Goal: Information Seeking & Learning: Find specific fact

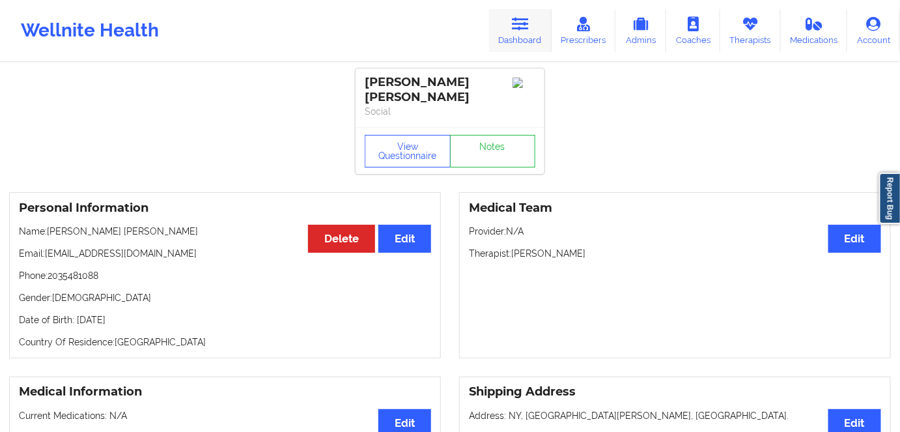
click at [541, 33] on link "Dashboard" at bounding box center [520, 30] width 63 height 43
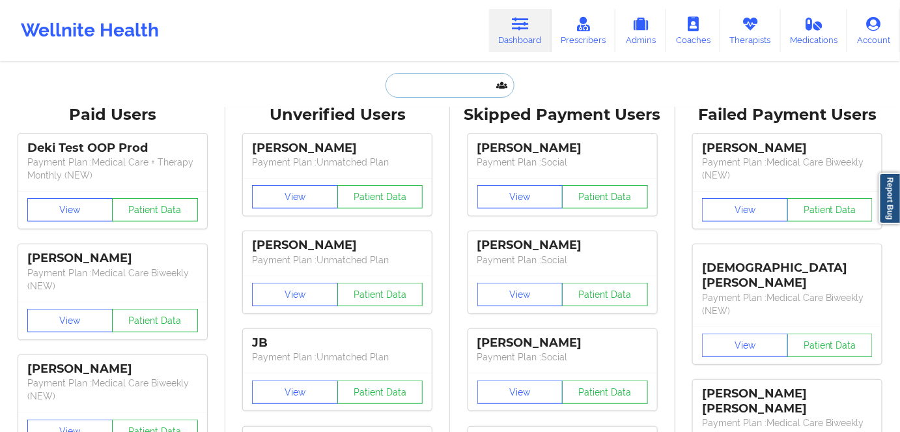
click at [461, 83] on input "text" at bounding box center [450, 85] width 129 height 25
paste input "[PERSON_NAME]"
type input "[PERSON_NAME]"
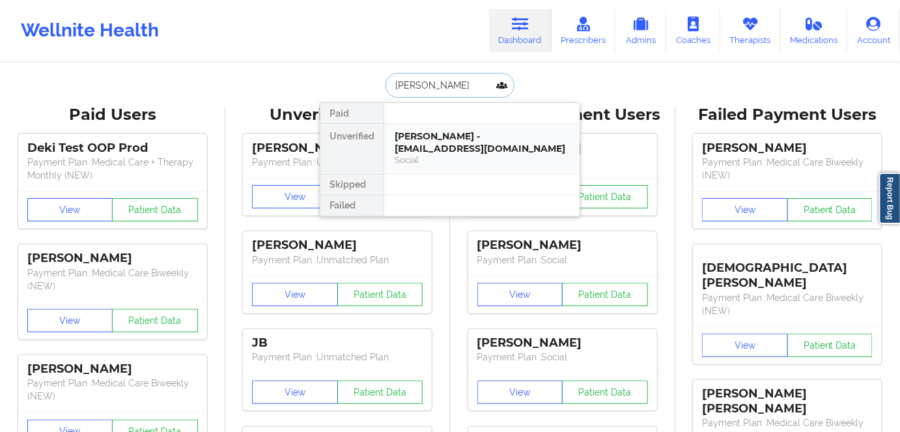
click at [502, 142] on div "[PERSON_NAME] - [EMAIL_ADDRESS][DOMAIN_NAME]" at bounding box center [482, 142] width 175 height 24
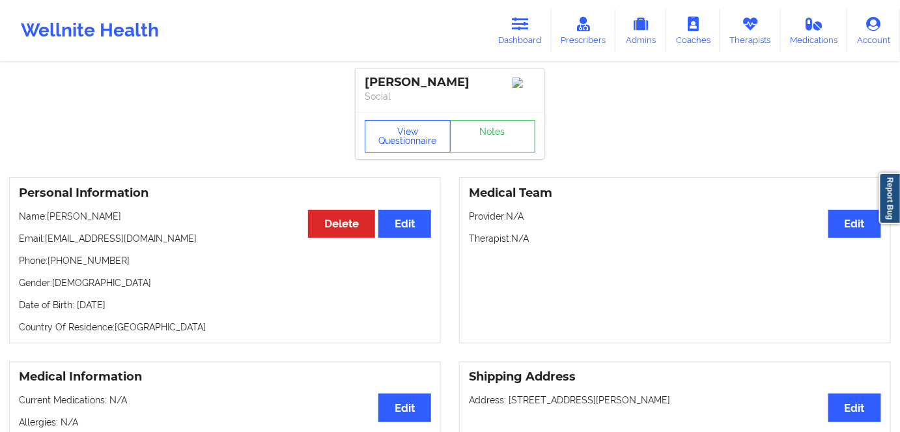
click at [409, 150] on button "View Questionnaire" at bounding box center [408, 136] width 86 height 33
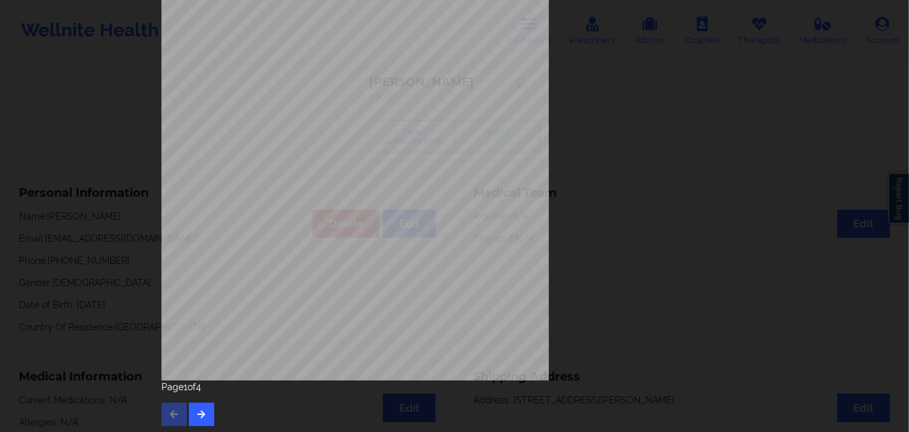
scroll to position [189, 0]
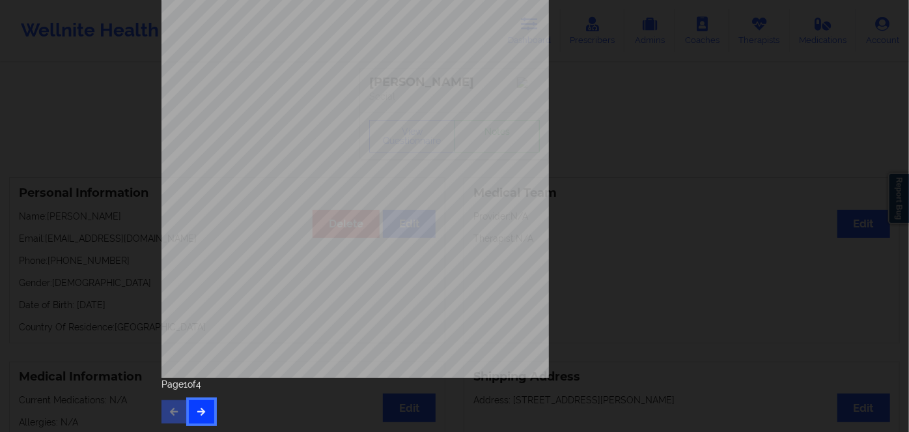
click at [201, 412] on icon "button" at bounding box center [201, 411] width 11 height 8
click at [199, 407] on icon "button" at bounding box center [201, 411] width 11 height 8
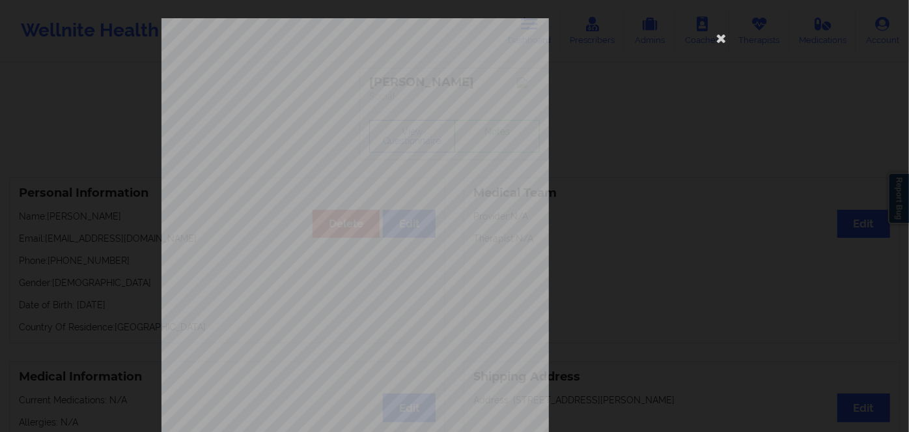
click at [306, 99] on div "commercial Insurance Member ID for patient 1533788-02 Insurance company name de…" at bounding box center [455, 292] width 586 height 548
click at [297, 102] on span "1533788-02" at bounding box center [312, 101] width 31 height 6
click at [313, 100] on span "1533788-02" at bounding box center [312, 101] width 31 height 6
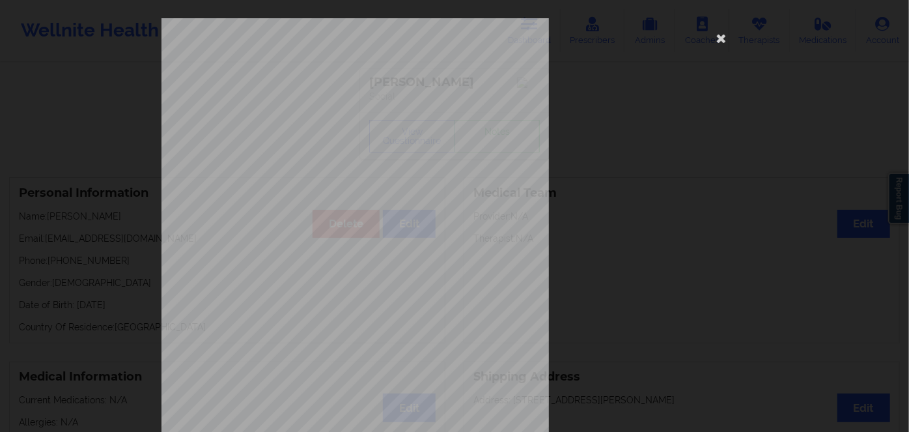
click at [297, 102] on span "1533788-02" at bounding box center [312, 101] width 31 height 6
drag, startPoint x: 296, startPoint y: 102, endPoint x: 324, endPoint y: 100, distance: 28.1
click at [324, 100] on span "1533788-02" at bounding box center [312, 101] width 31 height 6
copy span "1533788-02"
click at [722, 38] on icon at bounding box center [721, 37] width 21 height 21
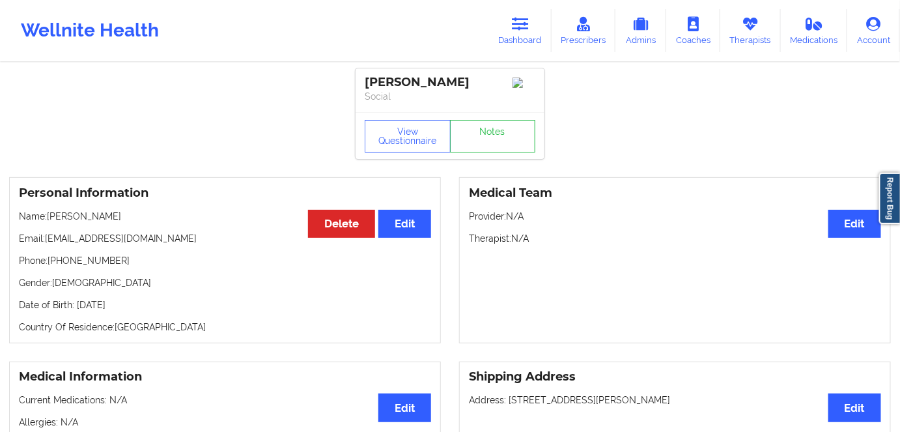
click at [431, 156] on div "View Questionnaire Notes" at bounding box center [450, 135] width 189 height 47
click at [423, 145] on button "View Questionnaire" at bounding box center [408, 136] width 86 height 33
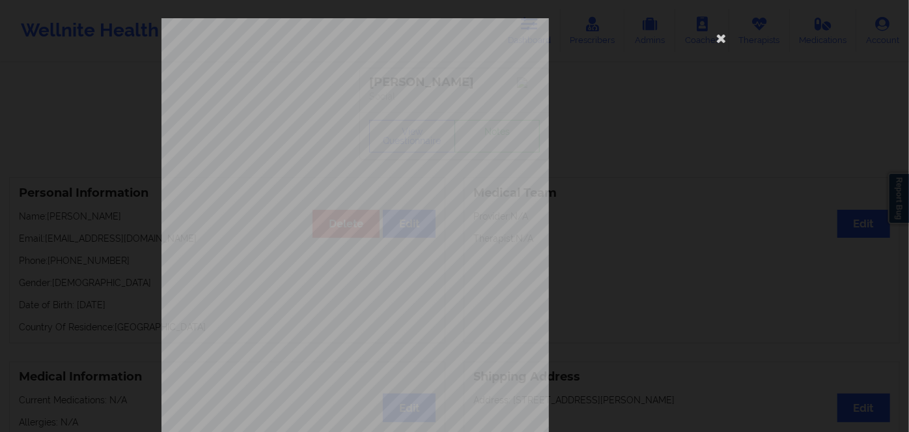
click at [309, 104] on span "1533788-02" at bounding box center [312, 101] width 31 height 6
click at [309, 100] on span "1533788-02" at bounding box center [312, 101] width 31 height 6
click at [310, 98] on span "1533788-02" at bounding box center [312, 101] width 31 height 6
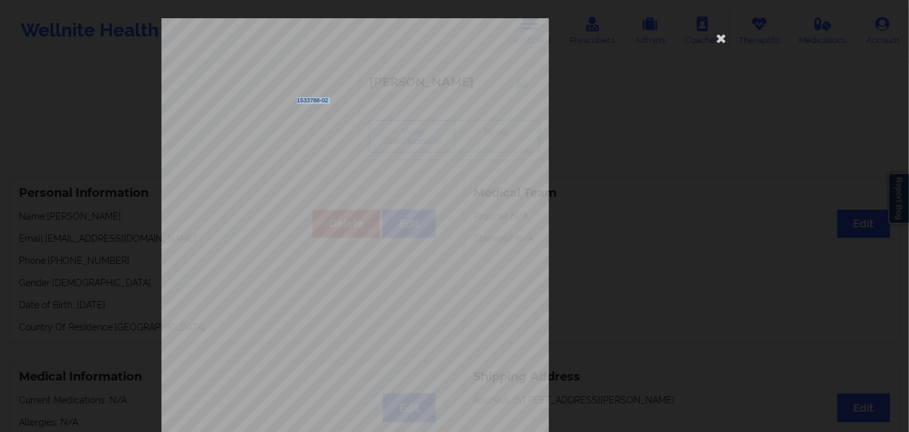
click at [310, 98] on span "1533788-02" at bounding box center [312, 101] width 31 height 6
click at [720, 38] on icon at bounding box center [721, 37] width 21 height 21
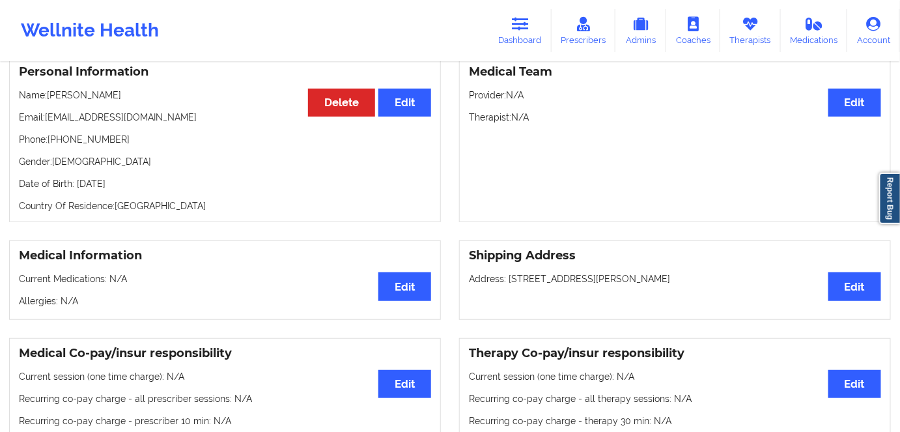
scroll to position [118, 0]
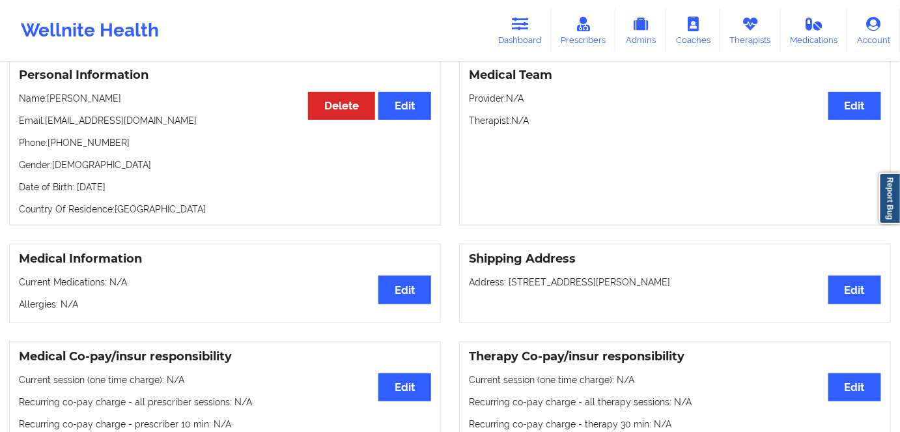
click at [132, 190] on p "Date of Birth: [DEMOGRAPHIC_DATA]" at bounding box center [225, 186] width 412 height 13
copy p "2018"
click at [524, 21] on icon at bounding box center [520, 24] width 17 height 14
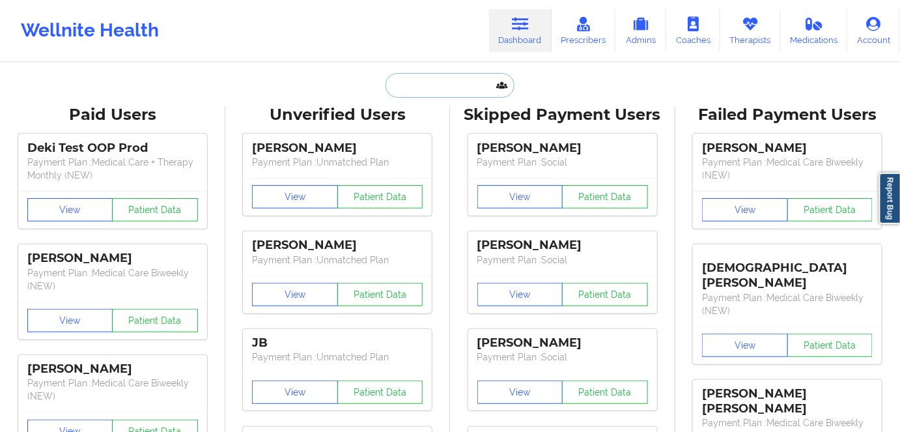
click at [455, 89] on input "text" at bounding box center [450, 85] width 129 height 25
paste input "[PERSON_NAME]"
type input "[PERSON_NAME]"
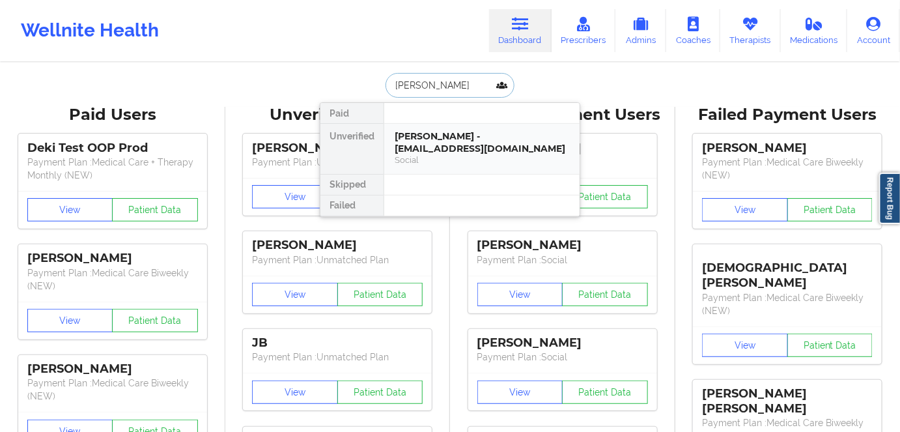
click at [469, 150] on div "[PERSON_NAME] - [EMAIL_ADDRESS][DOMAIN_NAME]" at bounding box center [482, 142] width 175 height 24
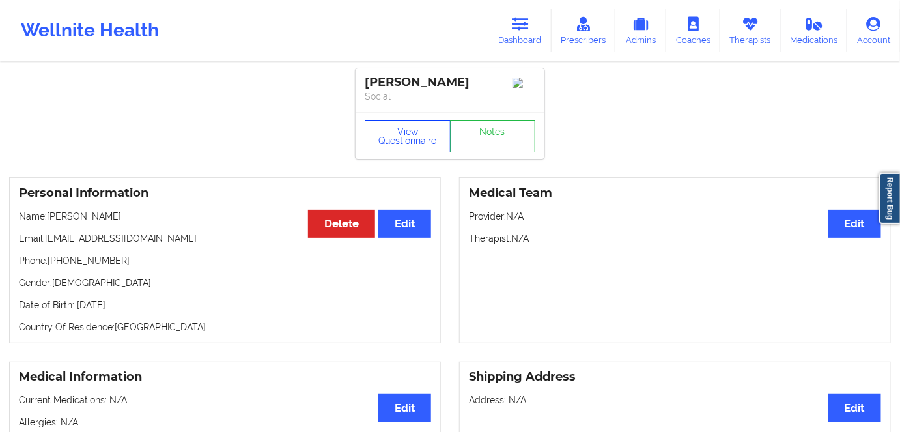
drag, startPoint x: 421, startPoint y: 157, endPoint x: 357, endPoint y: 31, distance: 141.0
click at [421, 152] on button "View Questionnaire" at bounding box center [408, 136] width 86 height 33
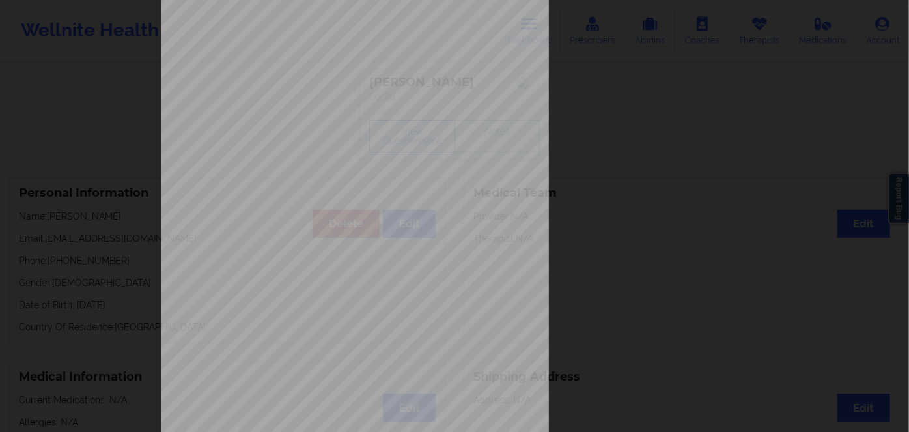
scroll to position [189, 0]
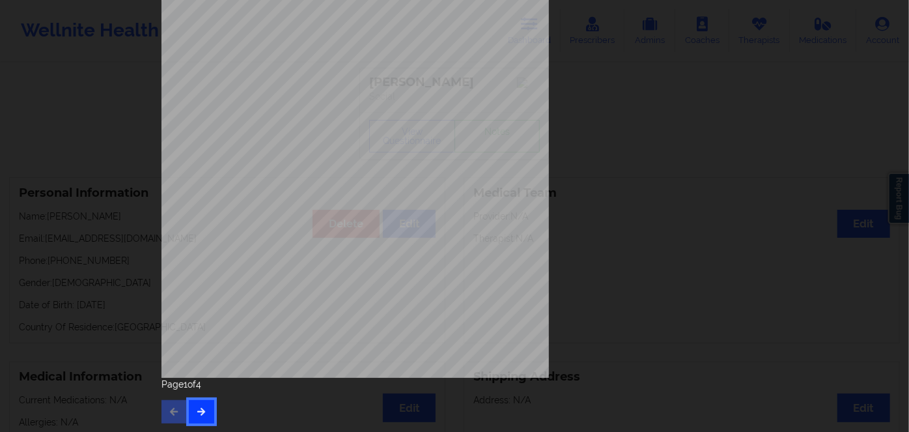
click at [206, 416] on button "button" at bounding box center [201, 411] width 25 height 23
click at [210, 414] on button "button" at bounding box center [201, 411] width 25 height 23
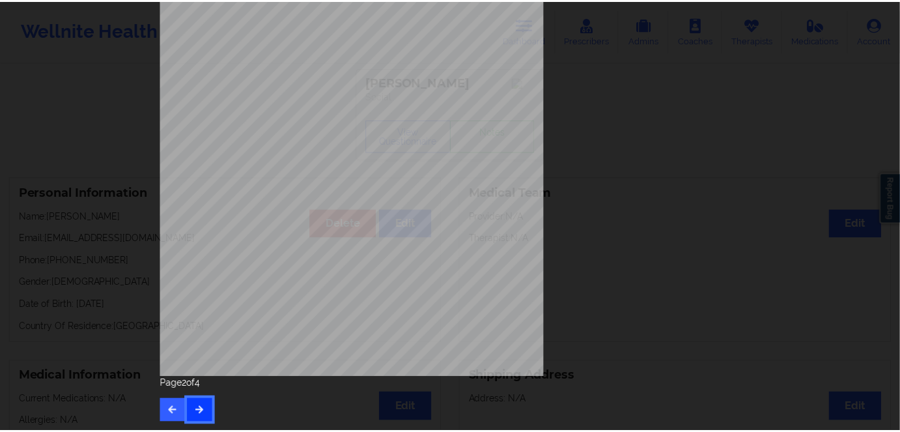
scroll to position [0, 0]
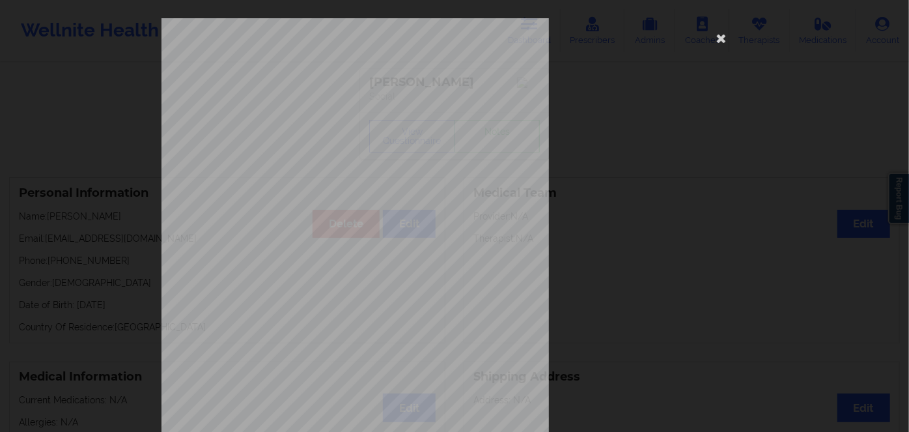
click at [307, 99] on span "K90570325" at bounding box center [312, 101] width 30 height 6
copy span "K90570325"
click at [722, 43] on icon at bounding box center [721, 37] width 21 height 21
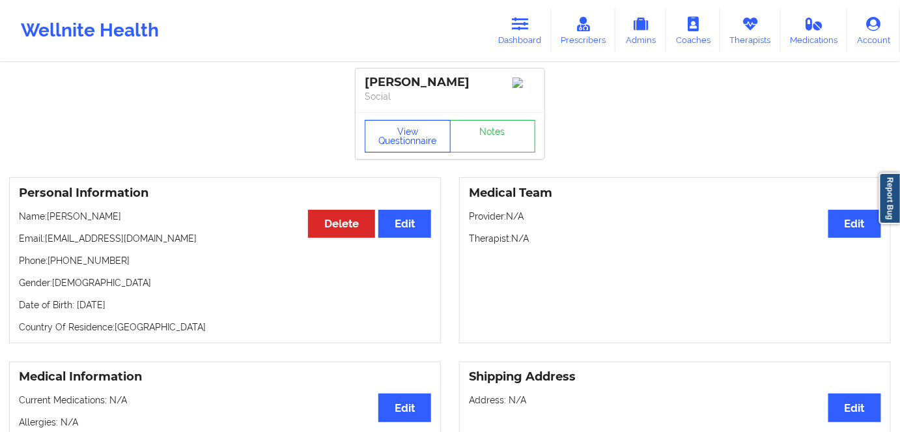
click at [421, 143] on button "View Questionnaire" at bounding box center [408, 136] width 86 height 33
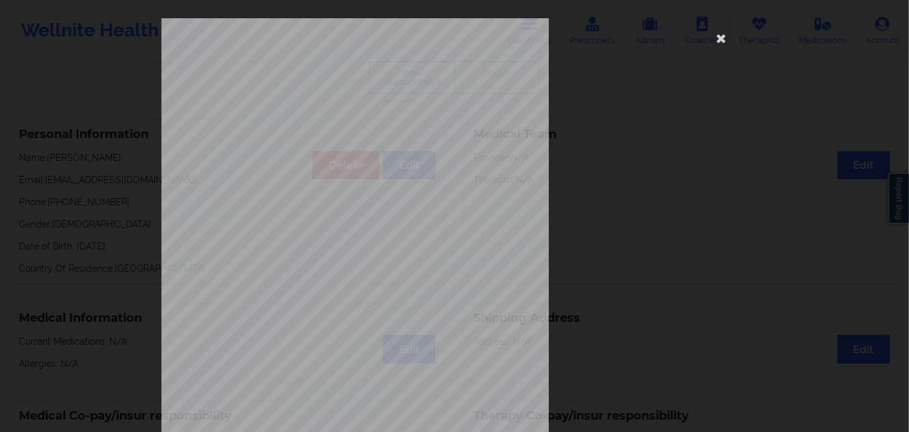
click at [316, 103] on span "K90570325" at bounding box center [312, 101] width 30 height 6
click at [315, 103] on span "K90570325" at bounding box center [312, 101] width 30 height 6
copy span "K90570325"
click at [720, 42] on icon at bounding box center [721, 37] width 21 height 21
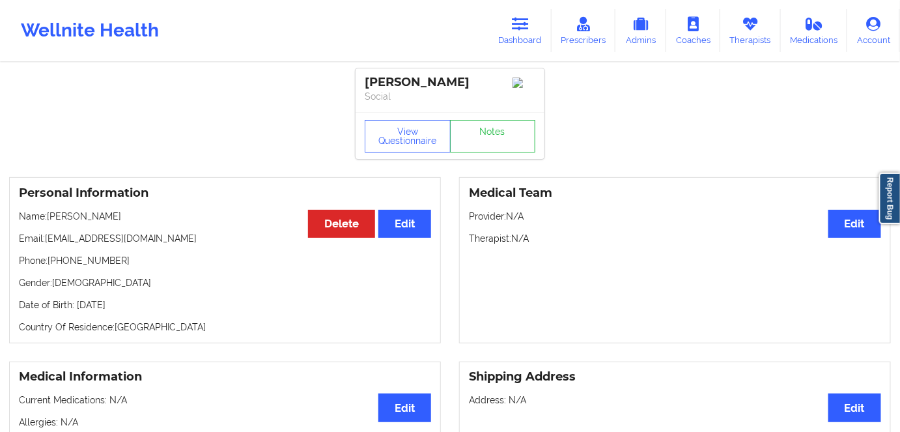
click at [160, 311] on p "Date of Birth: [DEMOGRAPHIC_DATA]" at bounding box center [225, 304] width 412 height 13
click at [151, 311] on p "Date of Birth: [DEMOGRAPHIC_DATA]" at bounding box center [225, 304] width 412 height 13
copy p "2004"
drag, startPoint x: 161, startPoint y: 228, endPoint x: 66, endPoint y: 240, distance: 95.8
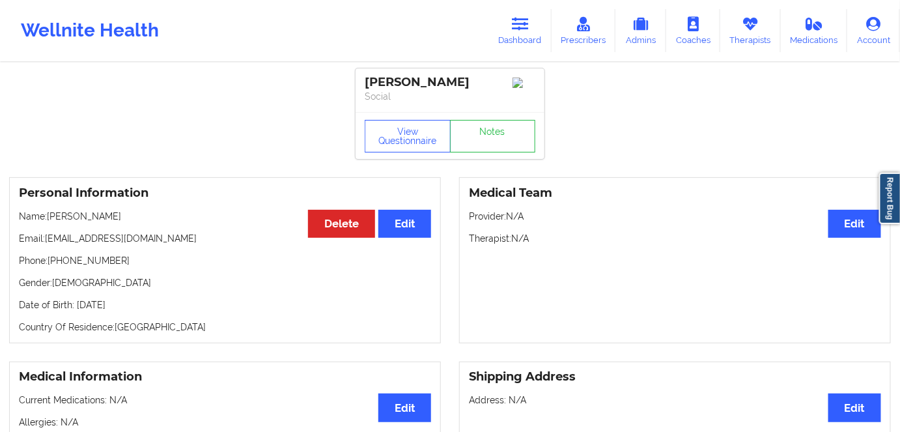
click at [51, 223] on p "Name: [PERSON_NAME]" at bounding box center [225, 216] width 412 height 13
copy p "[PERSON_NAME]"
click at [537, 29] on link "Dashboard" at bounding box center [520, 30] width 63 height 43
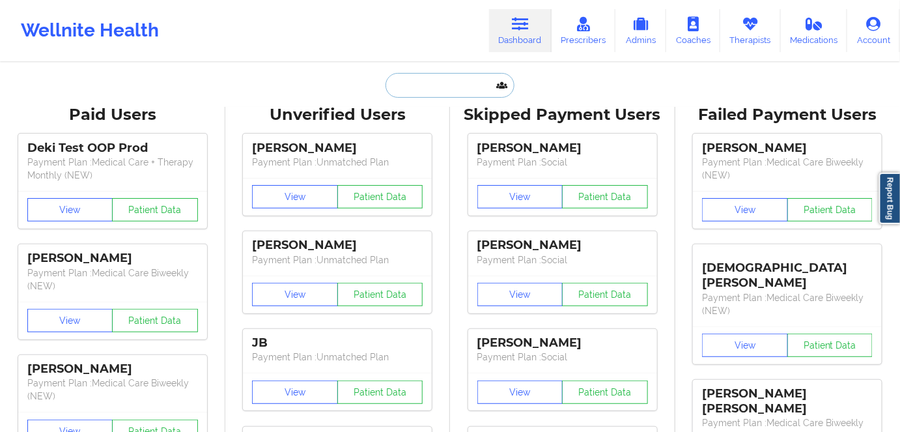
click at [444, 85] on input "text" at bounding box center [450, 85] width 129 height 25
paste input "[PERSON_NAME]"
type input "[PERSON_NAME]"
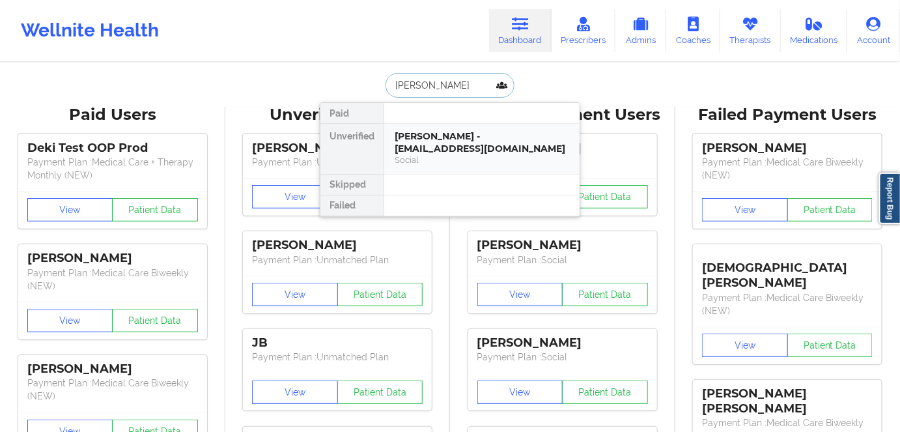
click at [472, 138] on div "[PERSON_NAME] - [EMAIL_ADDRESS][DOMAIN_NAME]" at bounding box center [482, 142] width 175 height 24
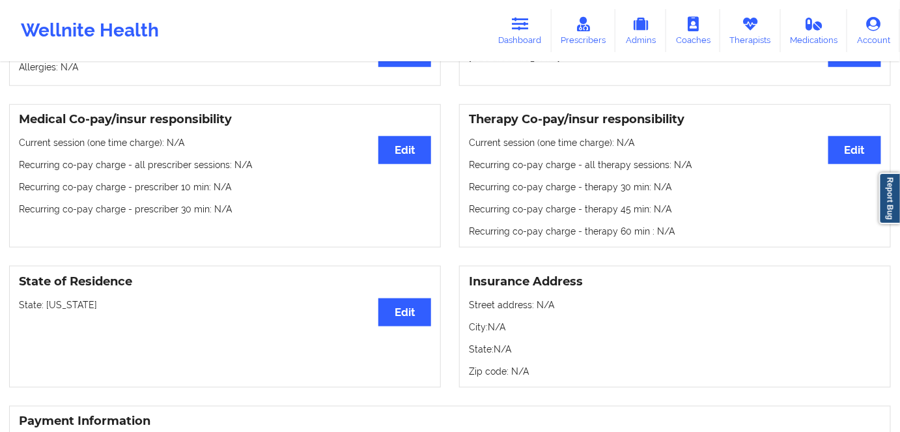
scroll to position [59, 0]
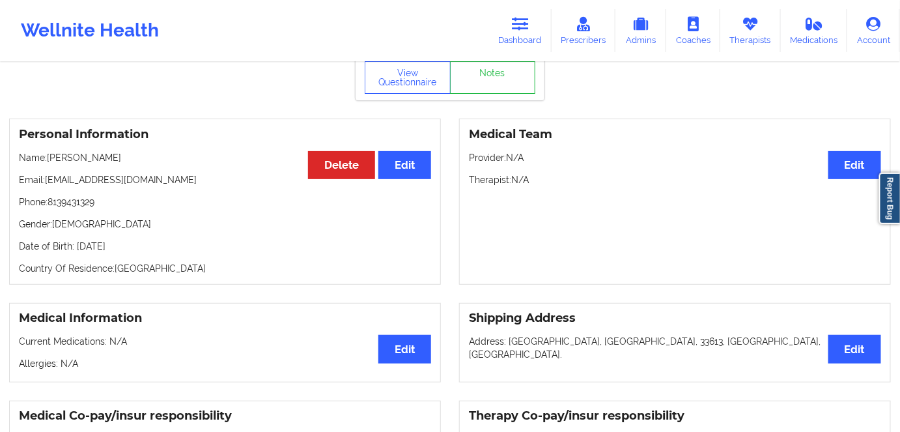
click at [167, 253] on p "Date of Birth: [DEMOGRAPHIC_DATA]" at bounding box center [225, 246] width 412 height 13
copy p "2001"
click at [424, 87] on button "View Questionnaire" at bounding box center [408, 77] width 86 height 33
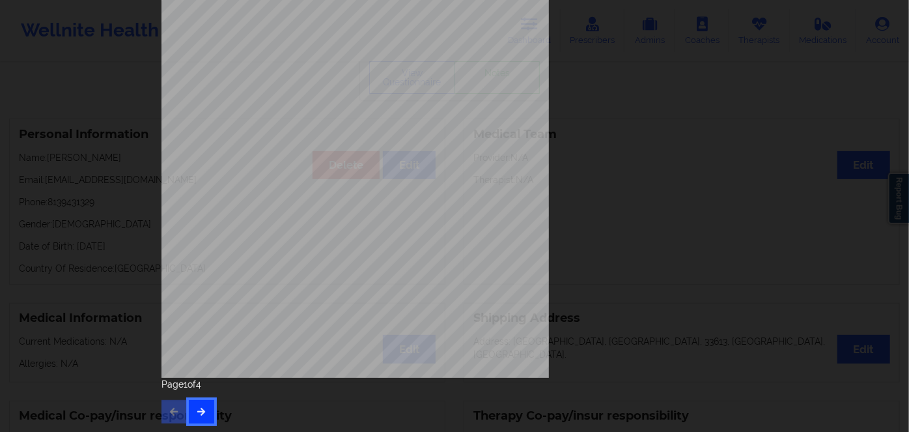
click at [196, 412] on icon "button" at bounding box center [201, 411] width 11 height 8
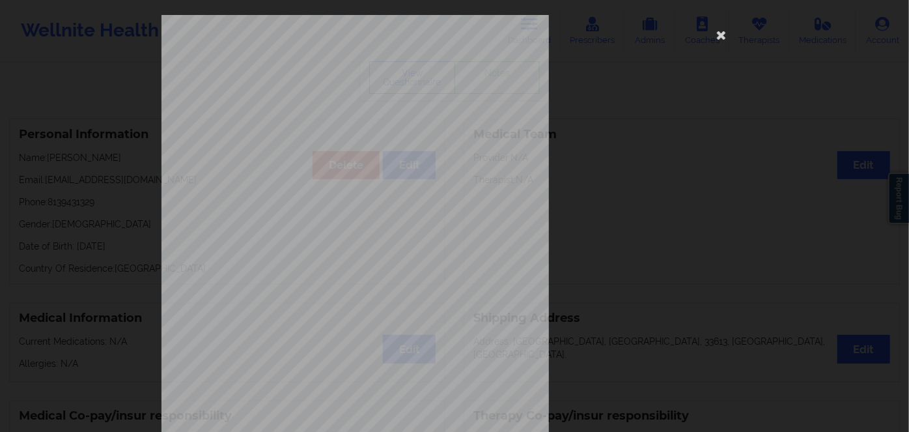
scroll to position [177, 0]
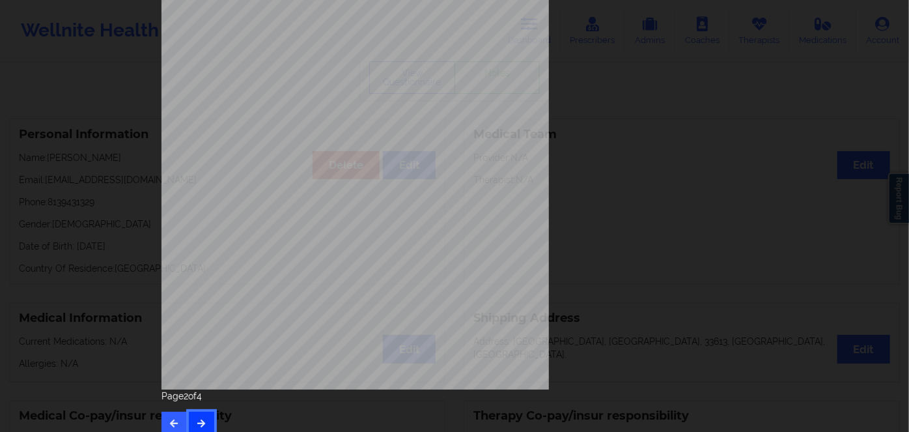
click at [203, 418] on button "button" at bounding box center [201, 423] width 25 height 23
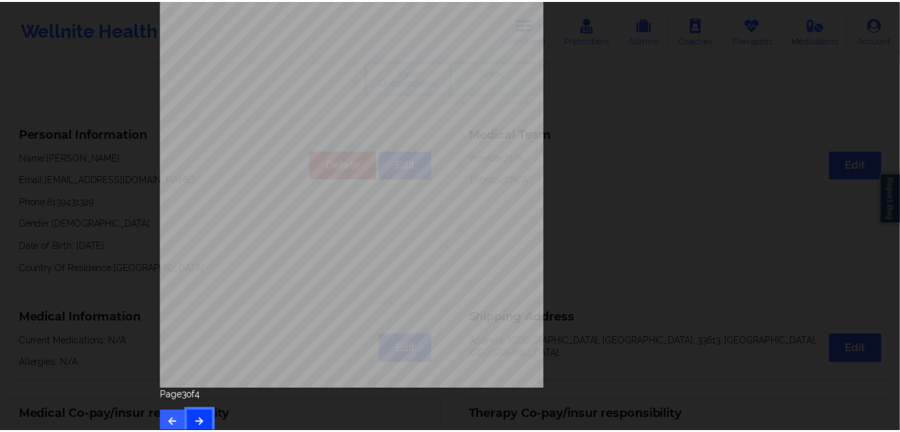
scroll to position [0, 0]
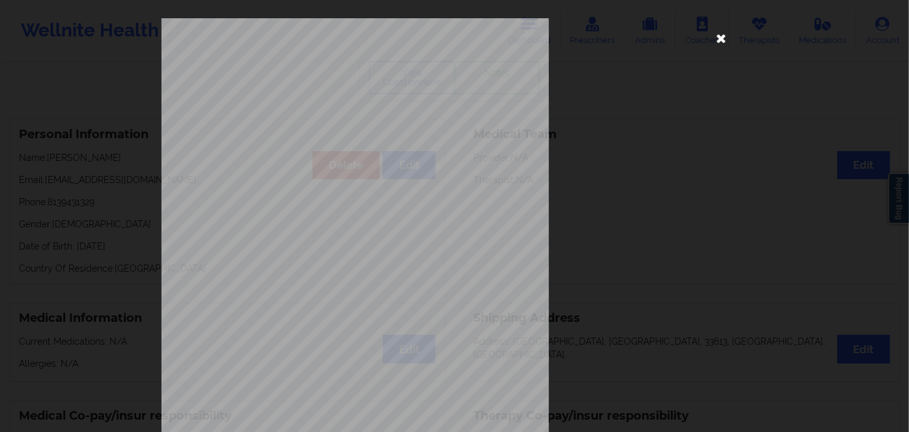
click at [716, 39] on icon at bounding box center [721, 37] width 21 height 21
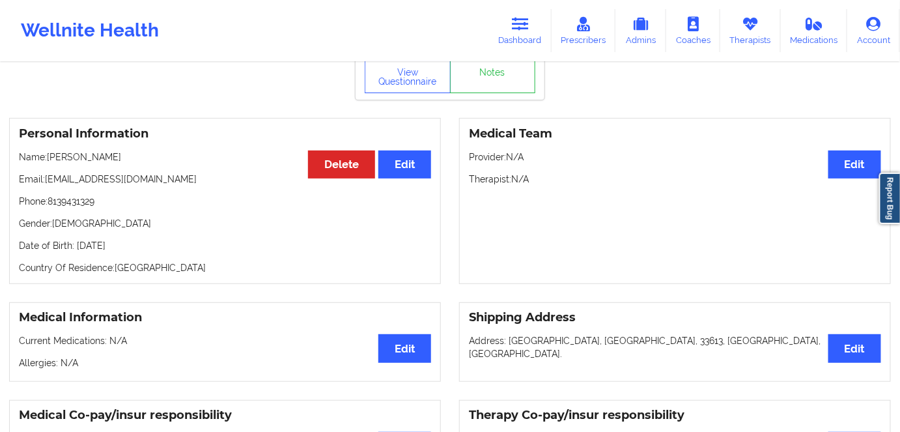
scroll to position [59, 0]
drag, startPoint x: 186, startPoint y: 252, endPoint x: 74, endPoint y: 254, distance: 112.1
click at [74, 254] on div "Personal Information Edit Delete Name: [PERSON_NAME]: [EMAIL_ADDRESS][DOMAIN_NA…" at bounding box center [225, 202] width 432 height 166
copy p "[DATE]"
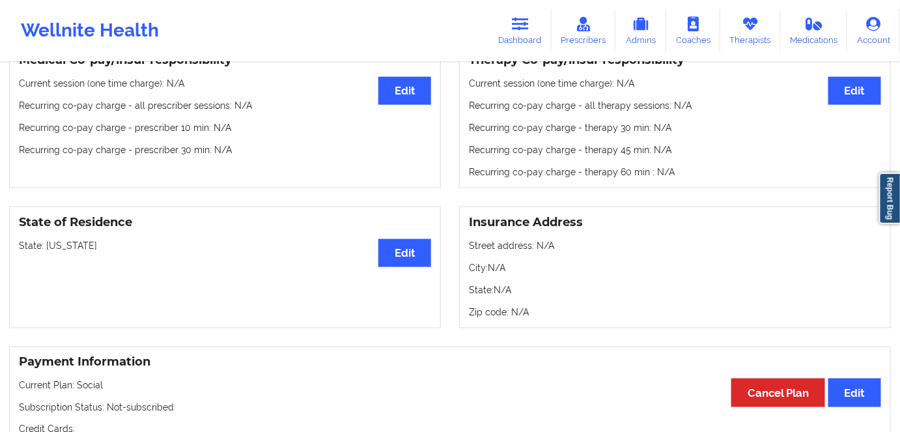
scroll to position [592, 0]
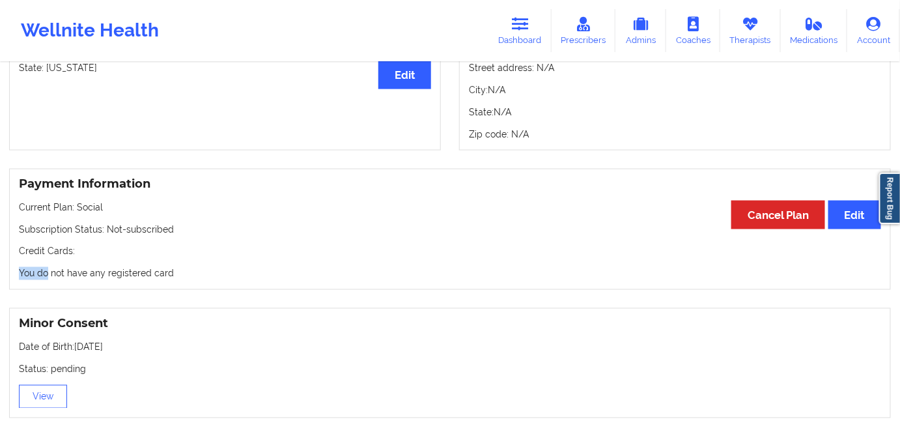
drag, startPoint x: 109, startPoint y: 288, endPoint x: 46, endPoint y: 292, distance: 62.7
click at [46, 291] on div "Payment Information Edit Cancel Plan Current Plan: Social Subscription Status: …" at bounding box center [450, 230] width 882 height 122
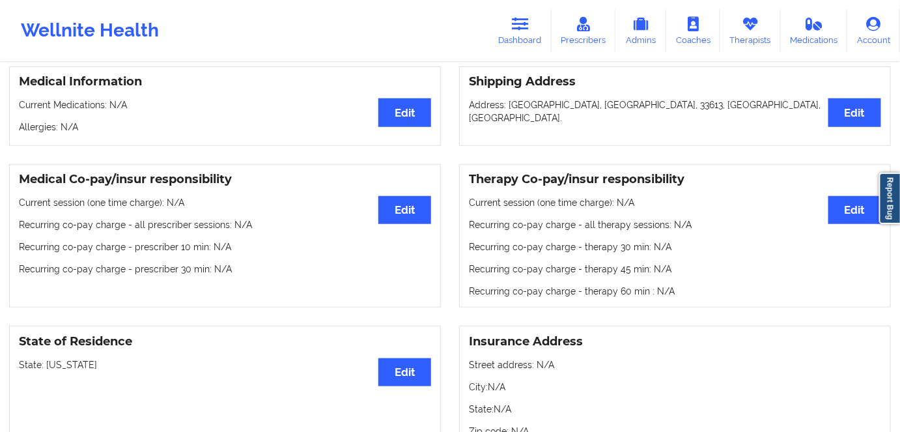
scroll to position [59, 0]
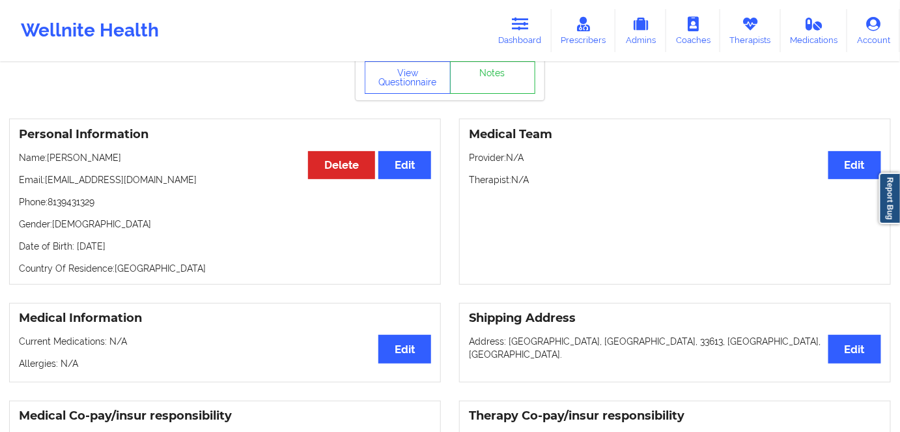
drag, startPoint x: 173, startPoint y: 266, endPoint x: 92, endPoint y: 265, distance: 81.4
click at [88, 267] on div "Personal Information Edit Delete Name: [PERSON_NAME]: [EMAIL_ADDRESS][DOMAIN_NA…" at bounding box center [225, 202] width 432 height 166
drag, startPoint x: 182, startPoint y: 249, endPoint x: 246, endPoint y: 188, distance: 88.0
click at [106, 250] on div "Personal Information Edit Delete Name: [PERSON_NAME]: [EMAIL_ADDRESS][DOMAIN_NA…" at bounding box center [225, 202] width 432 height 166
